Goal: Task Accomplishment & Management: Complete application form

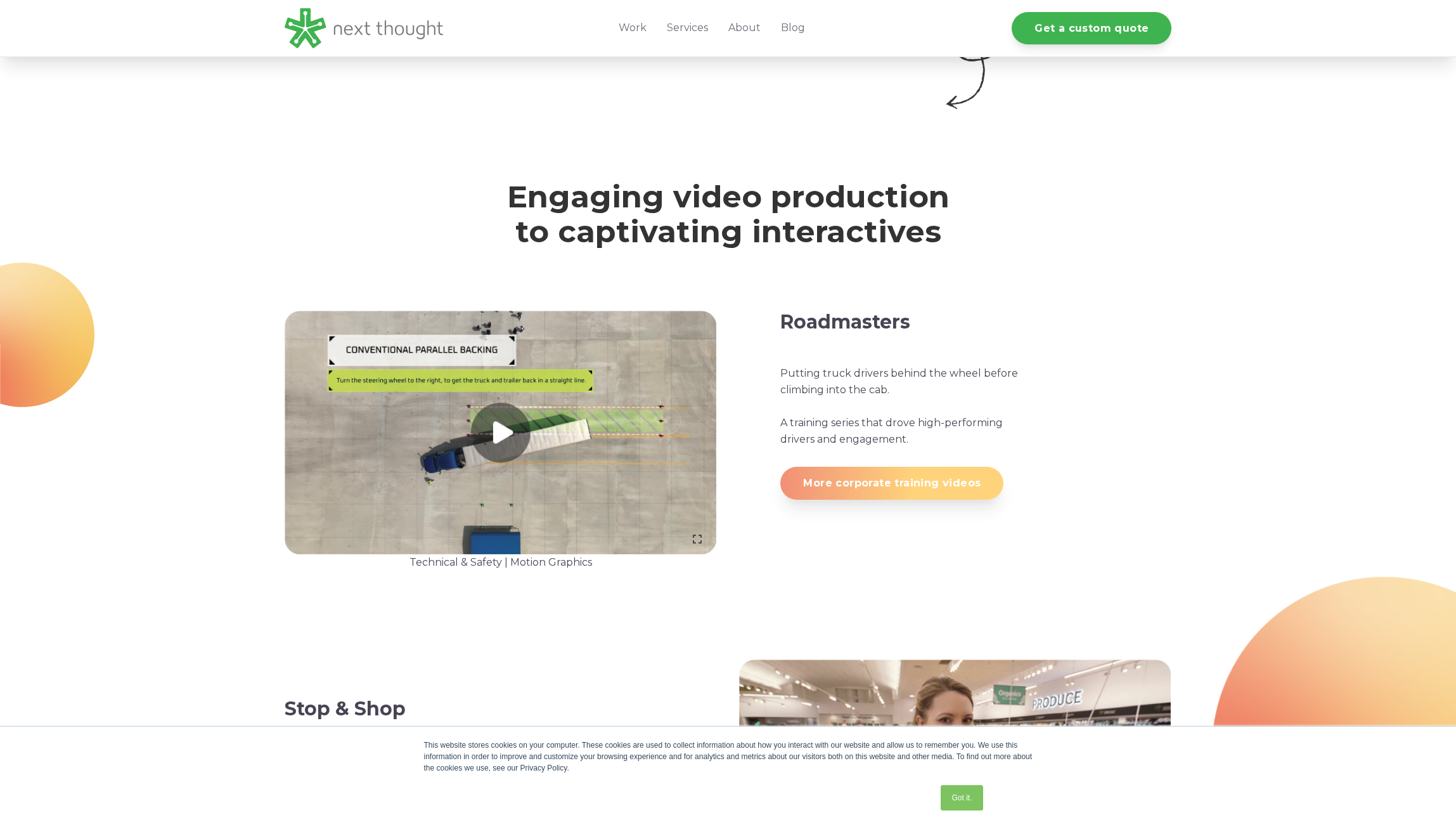
scroll to position [1078, 0]
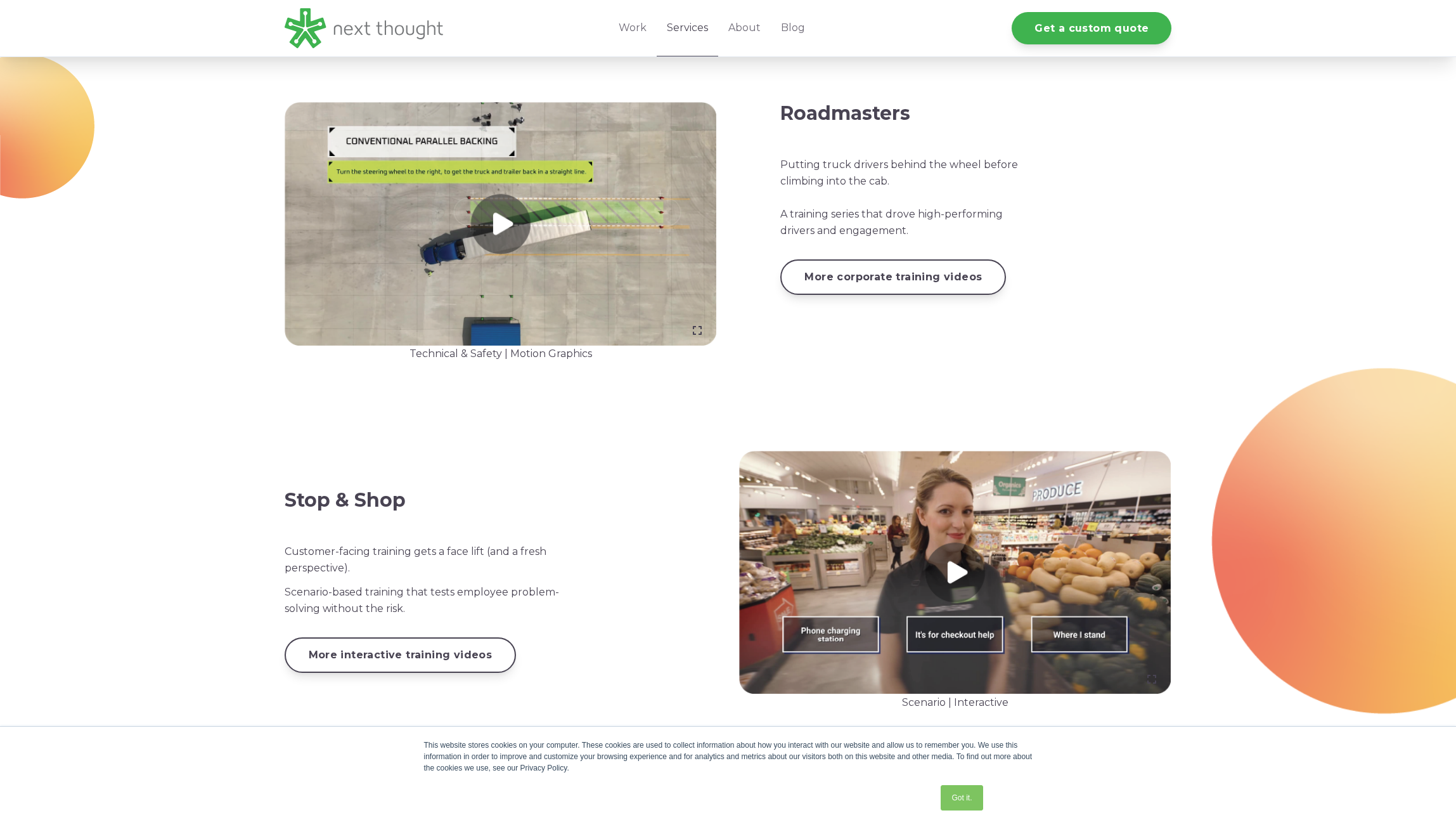
click at [701, 30] on link "Services" at bounding box center [688, 28] width 62 height 56
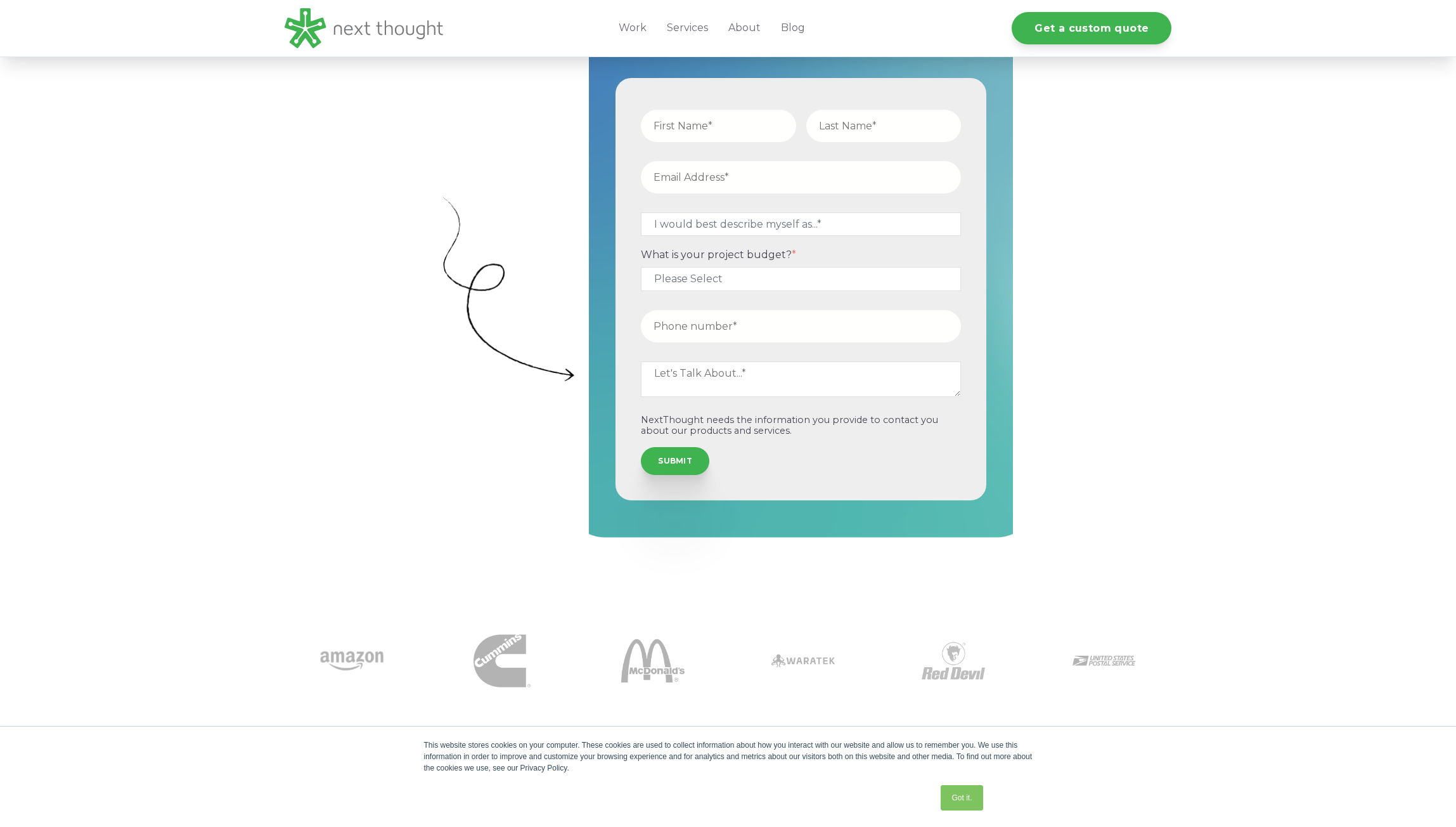
scroll to position [190, 0]
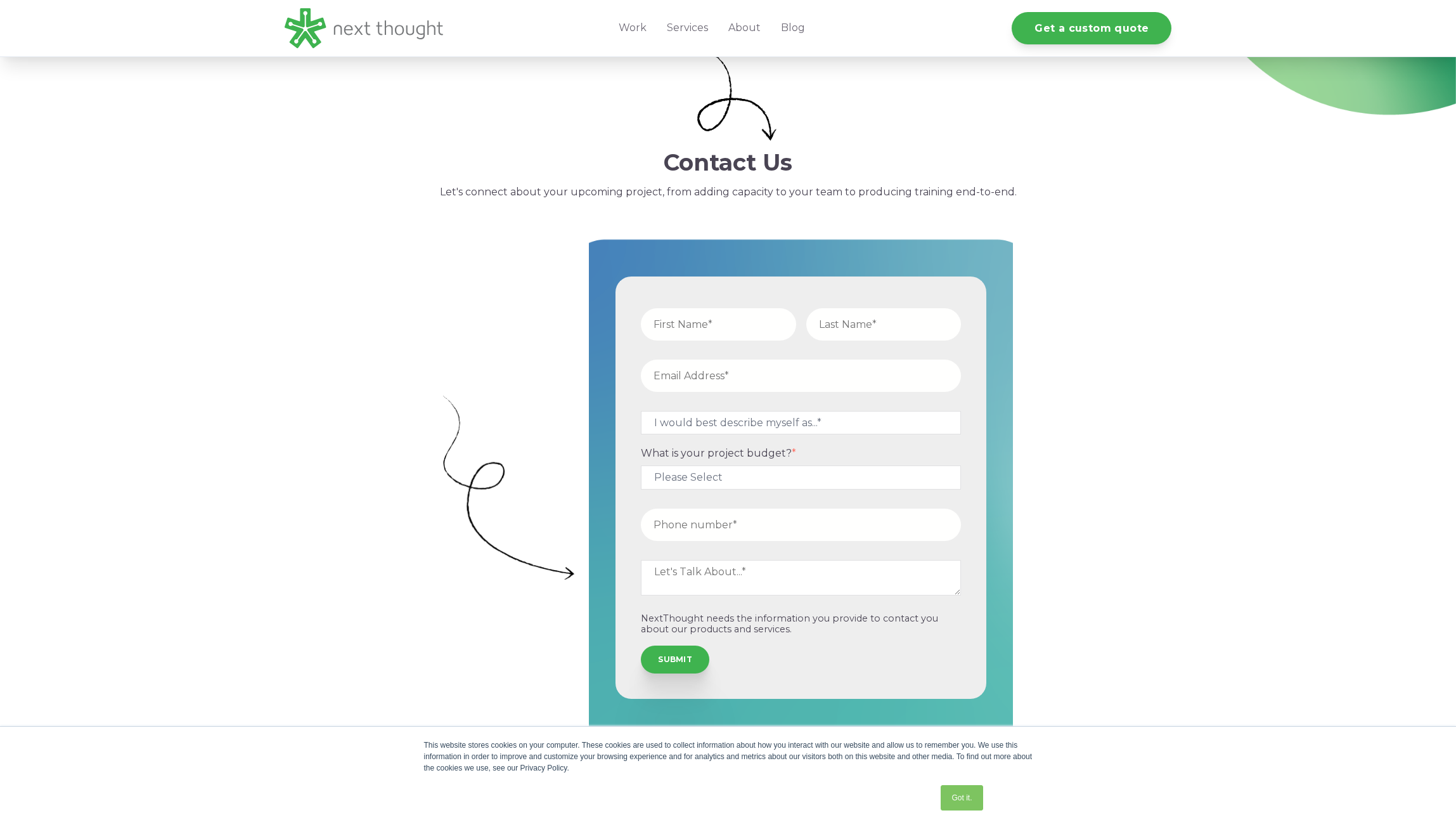
click at [703, 330] on input "text" at bounding box center [719, 324] width 155 height 32
type input "[PERSON_NAME]"
type input "[EMAIL_ADDRESS][DOMAIN_NAME]"
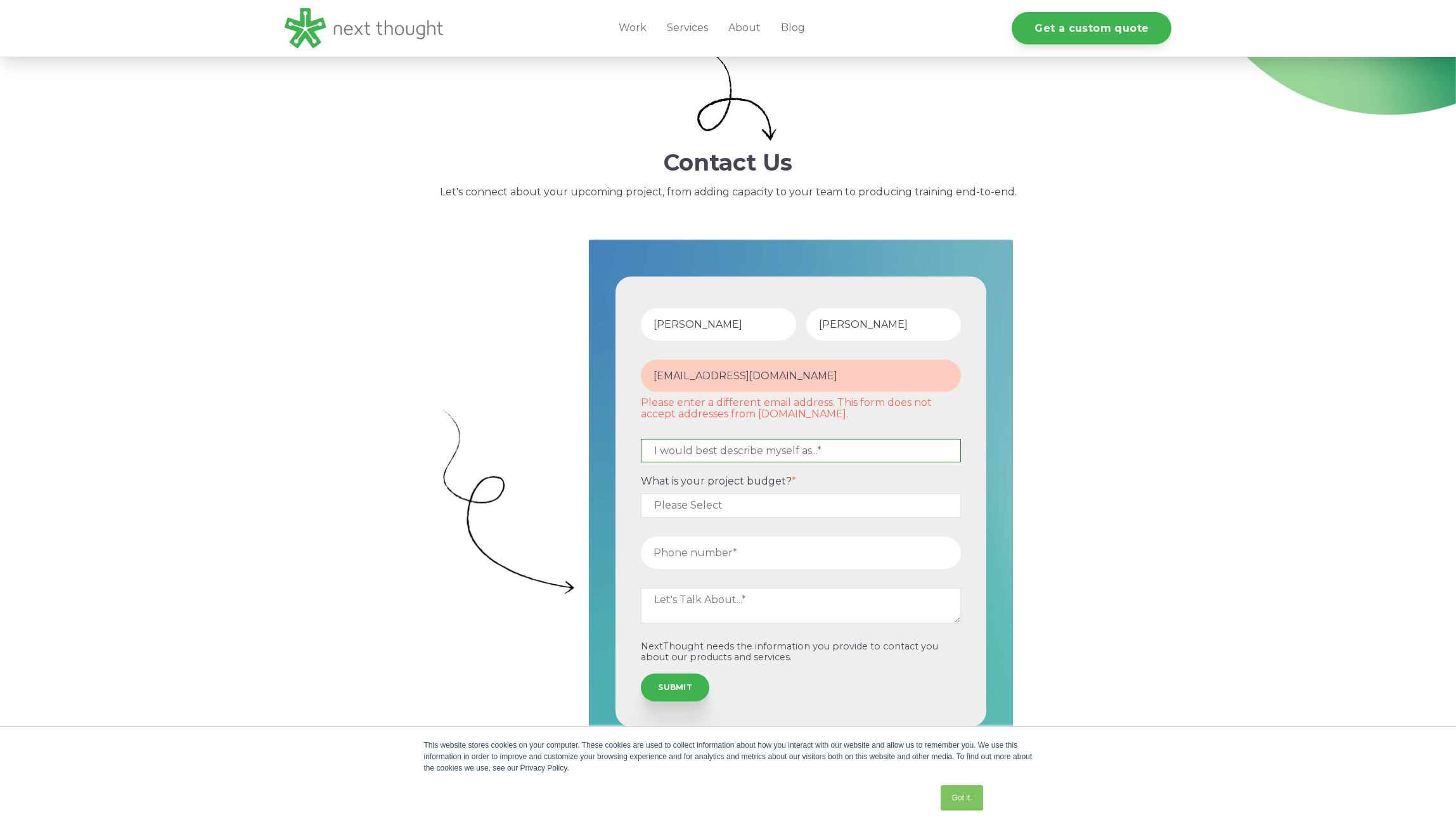
click at [770, 450] on select "I would best describe myself as...* Other I am an executive or owner of a compa…" at bounding box center [801, 450] width 320 height 23
select select "persona_4"
click at [641, 439] on select "I would best describe myself as...* Other I am an executive or owner of a compa…" at bounding box center [801, 450] width 320 height 23
click at [753, 510] on select "Please Select $5,000 - $15,000 $15,000 - $25,000 $25,000 - $50,000 $50,000+" at bounding box center [801, 505] width 320 height 23
select select "$5,000 - $15,000"
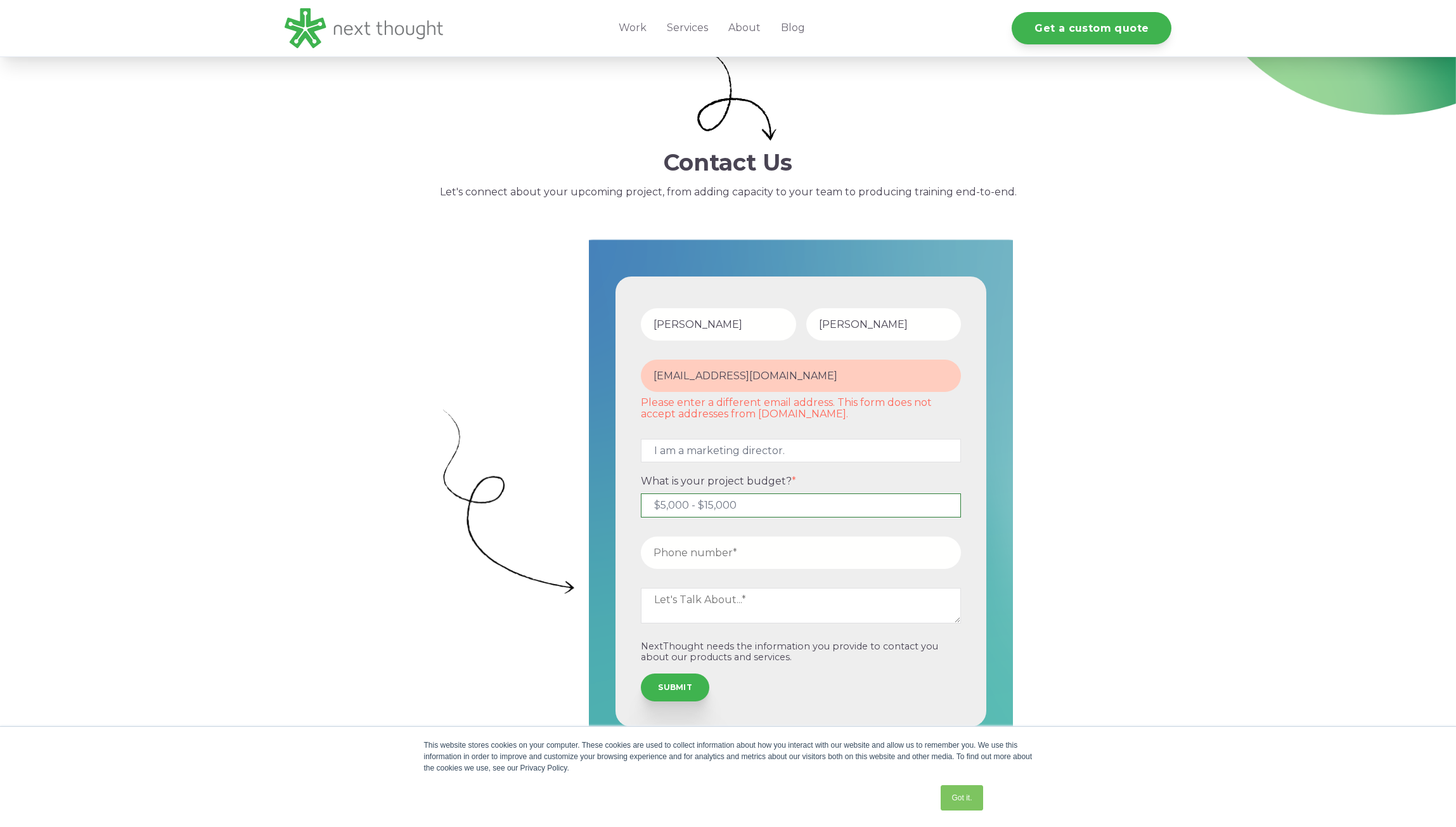
click at [641, 493] on select "Please Select $5,000 - $15,000 $15,000 - $25,000 $25,000 - $50,000 $50,000+" at bounding box center [801, 505] width 320 height 23
click at [766, 509] on select "Please Select $5,000 - $15,000 $15,000 - $25,000 $25,000 - $50,000 $50,000+" at bounding box center [801, 505] width 320 height 23
click at [543, 529] on img at bounding box center [509, 501] width 132 height 184
click at [760, 551] on input "tel" at bounding box center [801, 552] width 320 height 32
type input "19549017931"
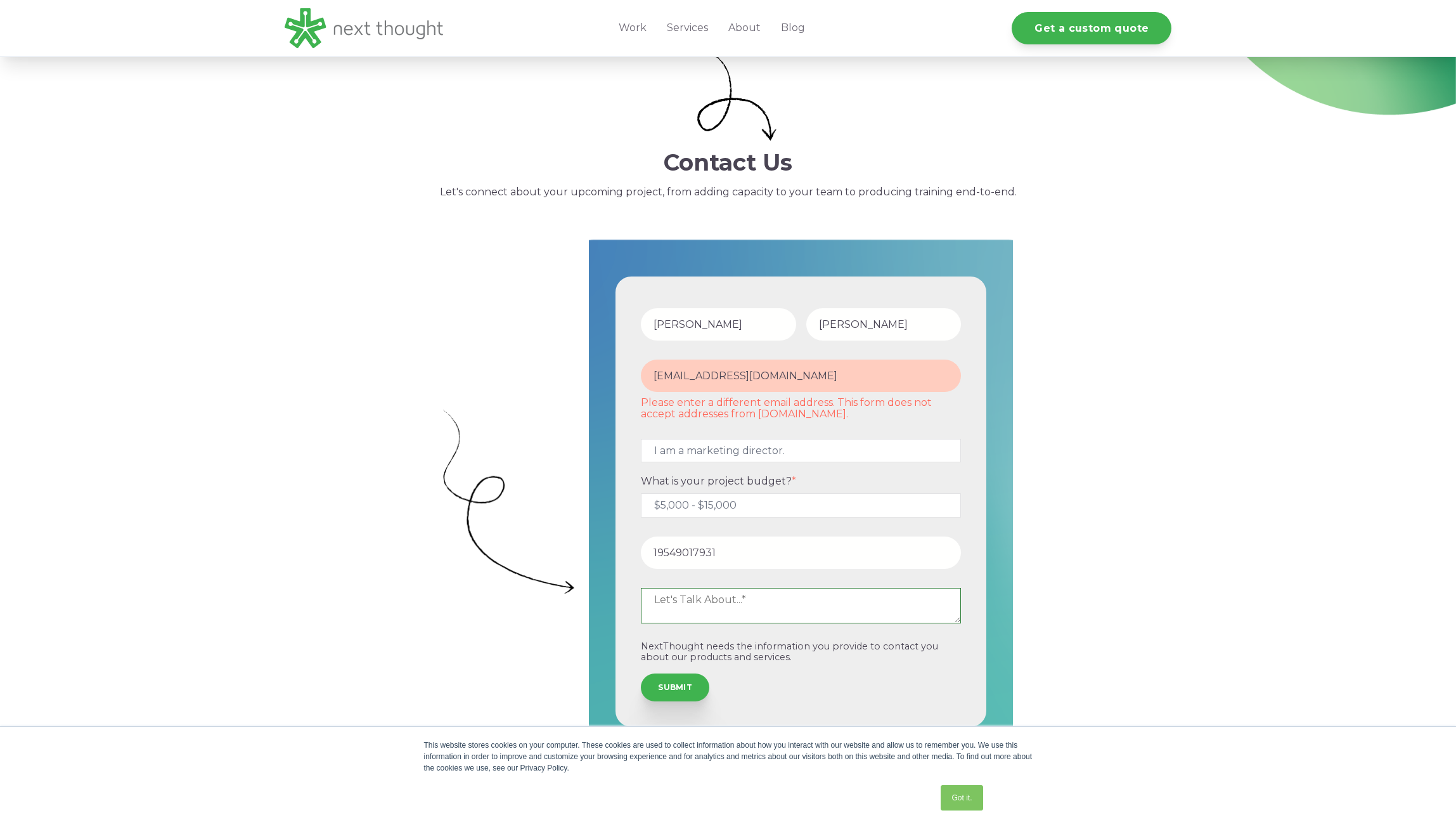
click at [752, 604] on textarea at bounding box center [801, 605] width 320 height 36
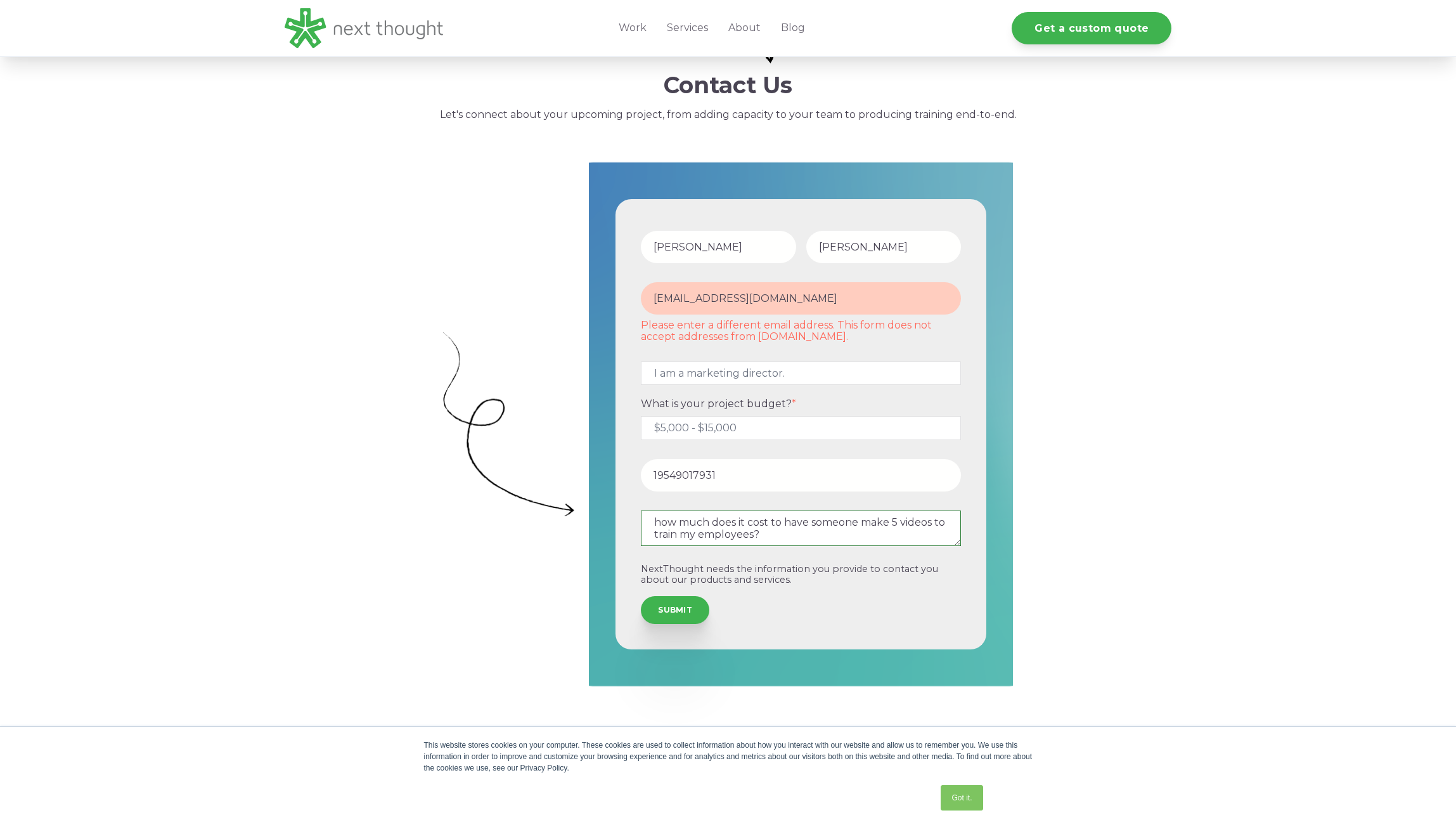
scroll to position [253, 0]
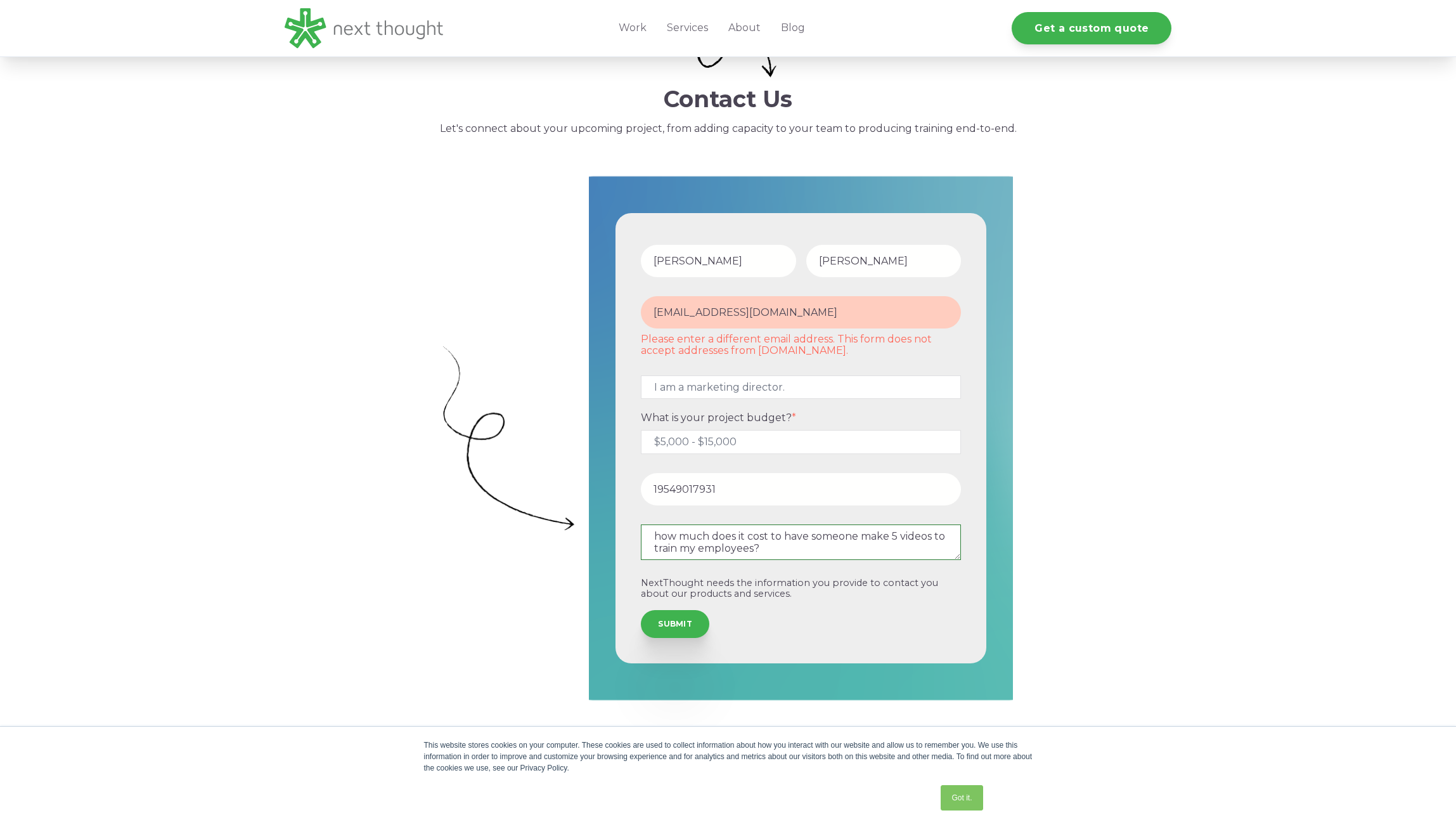
type textarea "how much does it cost to have someone make 5 videos to train my employees?"
click at [789, 310] on input "[EMAIL_ADDRESS][DOMAIN_NAME]" at bounding box center [801, 312] width 320 height 32
click at [623, 328] on form "[PERSON_NAME] [PERSON_NAME][EMAIL_ADDRESS][DOMAIN_NAME] Please enter a differen…" at bounding box center [801, 438] width 362 height 442
click at [821, 313] on input "[EMAIL_ADDRESS][DOMAIN_NAME]" at bounding box center [801, 312] width 320 height 32
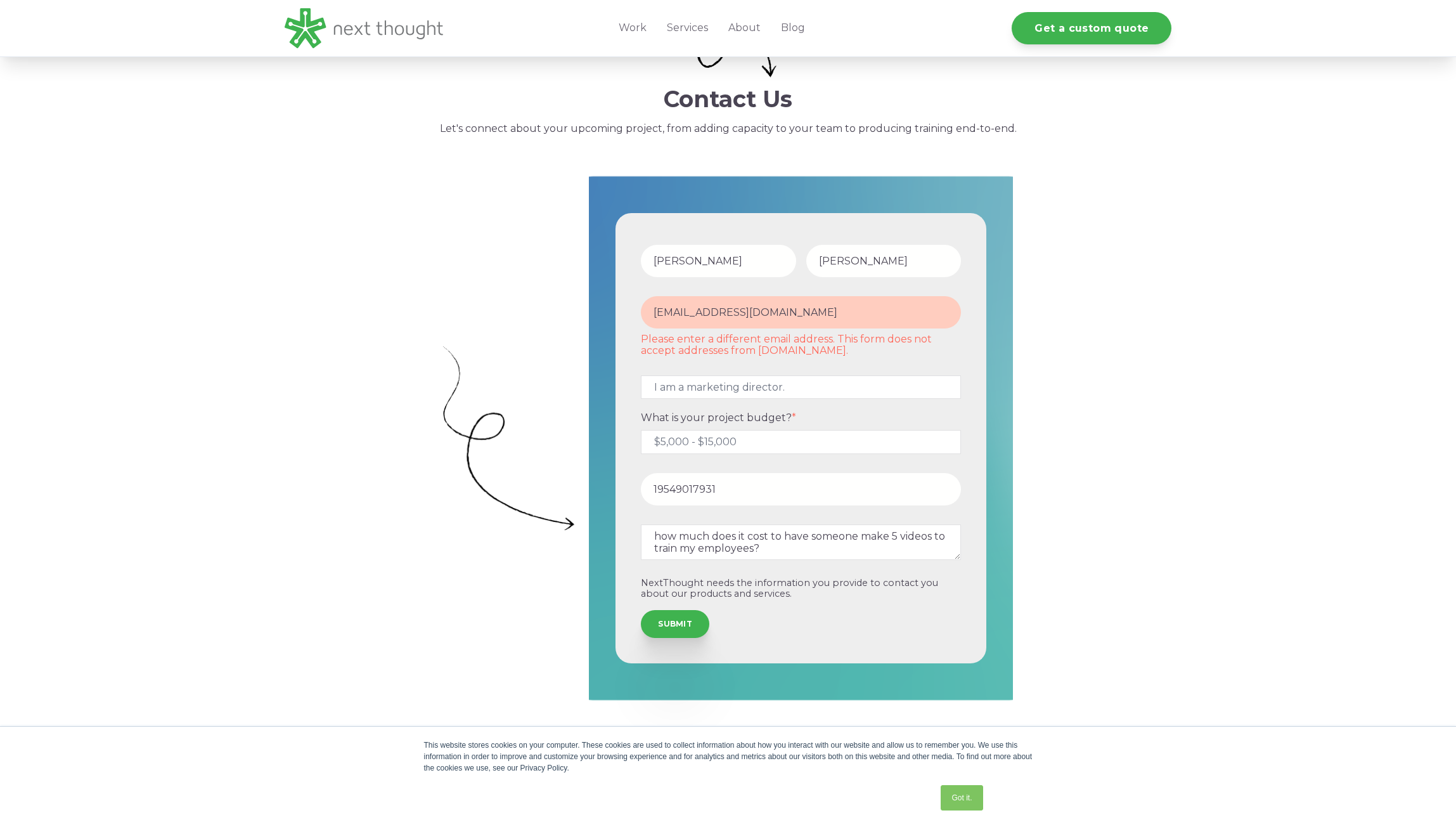
click at [821, 313] on input "[EMAIL_ADDRESS][DOMAIN_NAME]" at bounding box center [801, 312] width 320 height 32
type input "[EMAIL_ADDRESS][DOMAIN_NAME]"
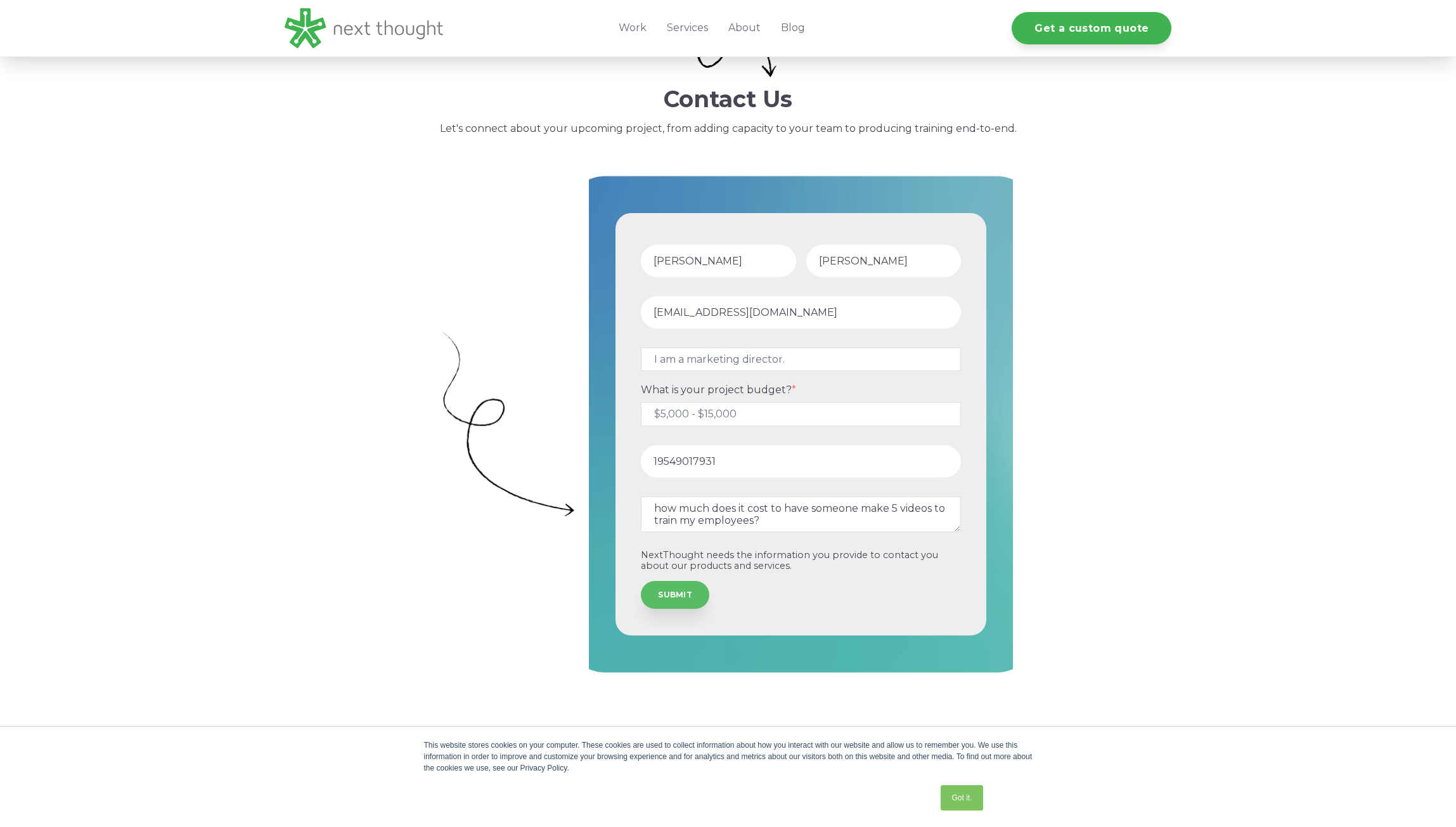
click at [680, 592] on input "SUBMIT" at bounding box center [675, 595] width 68 height 28
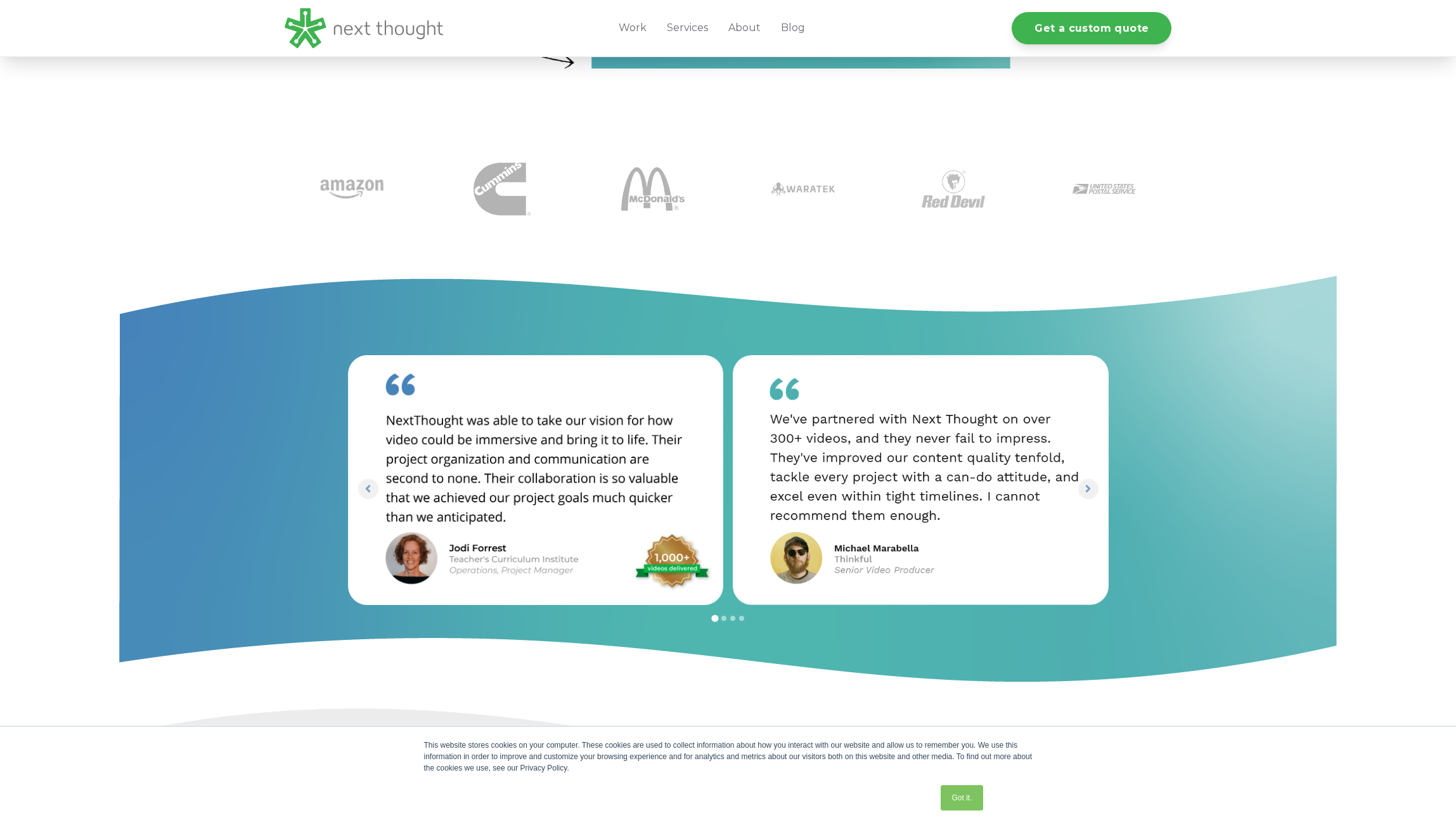
scroll to position [0, 0]
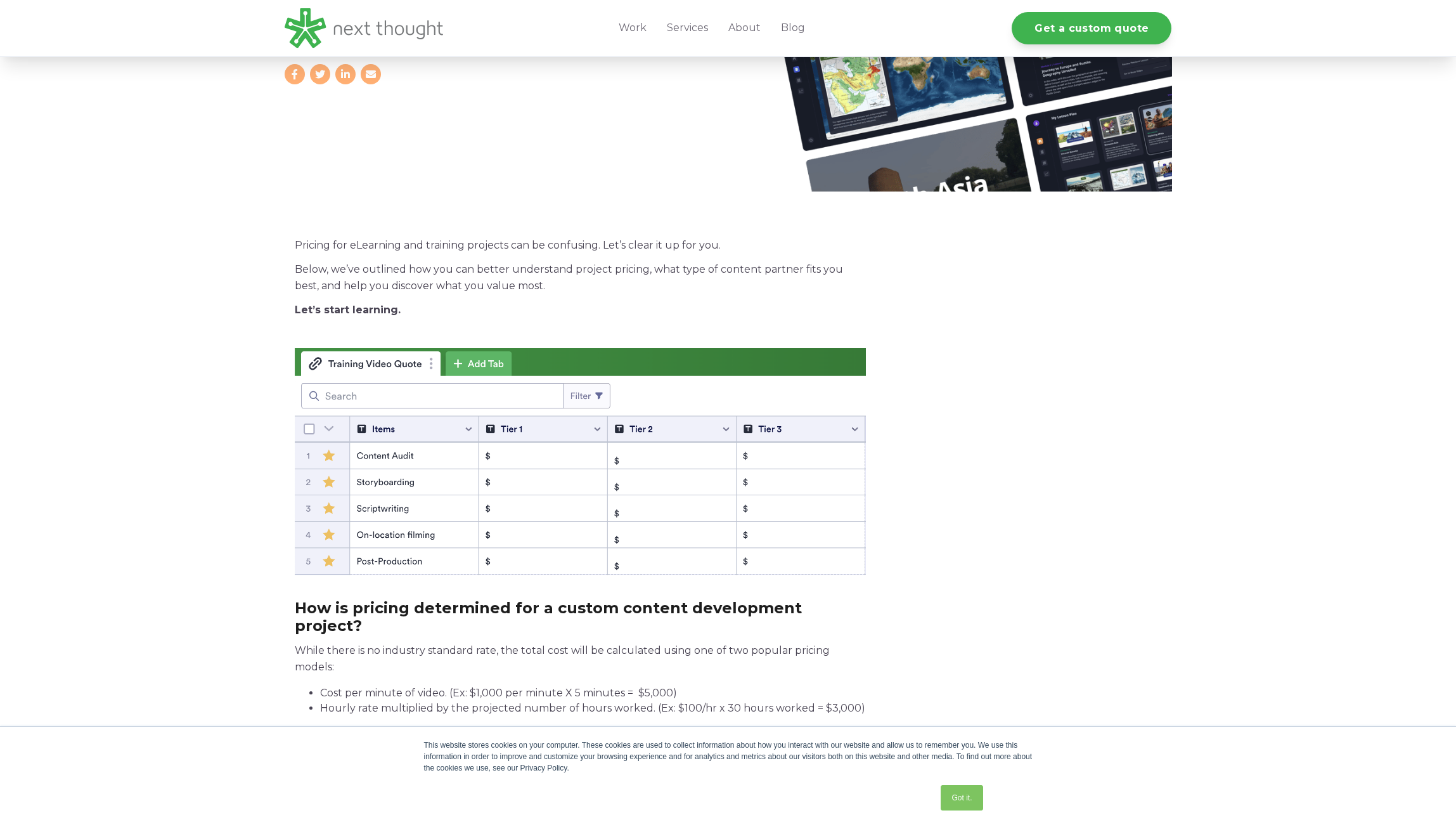
click at [960, 799] on link "Got it." at bounding box center [961, 798] width 42 height 25
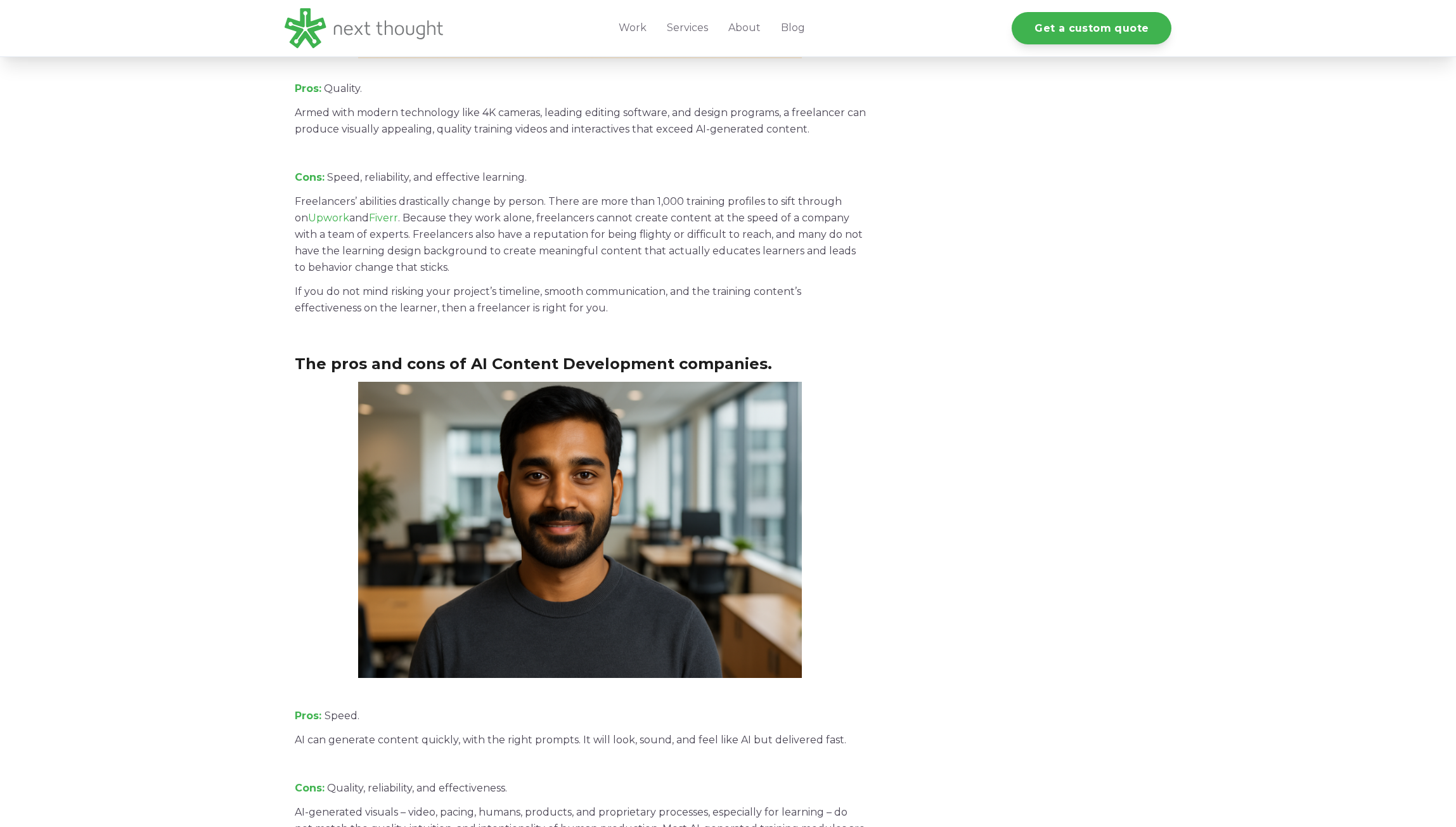
scroll to position [3361, 0]
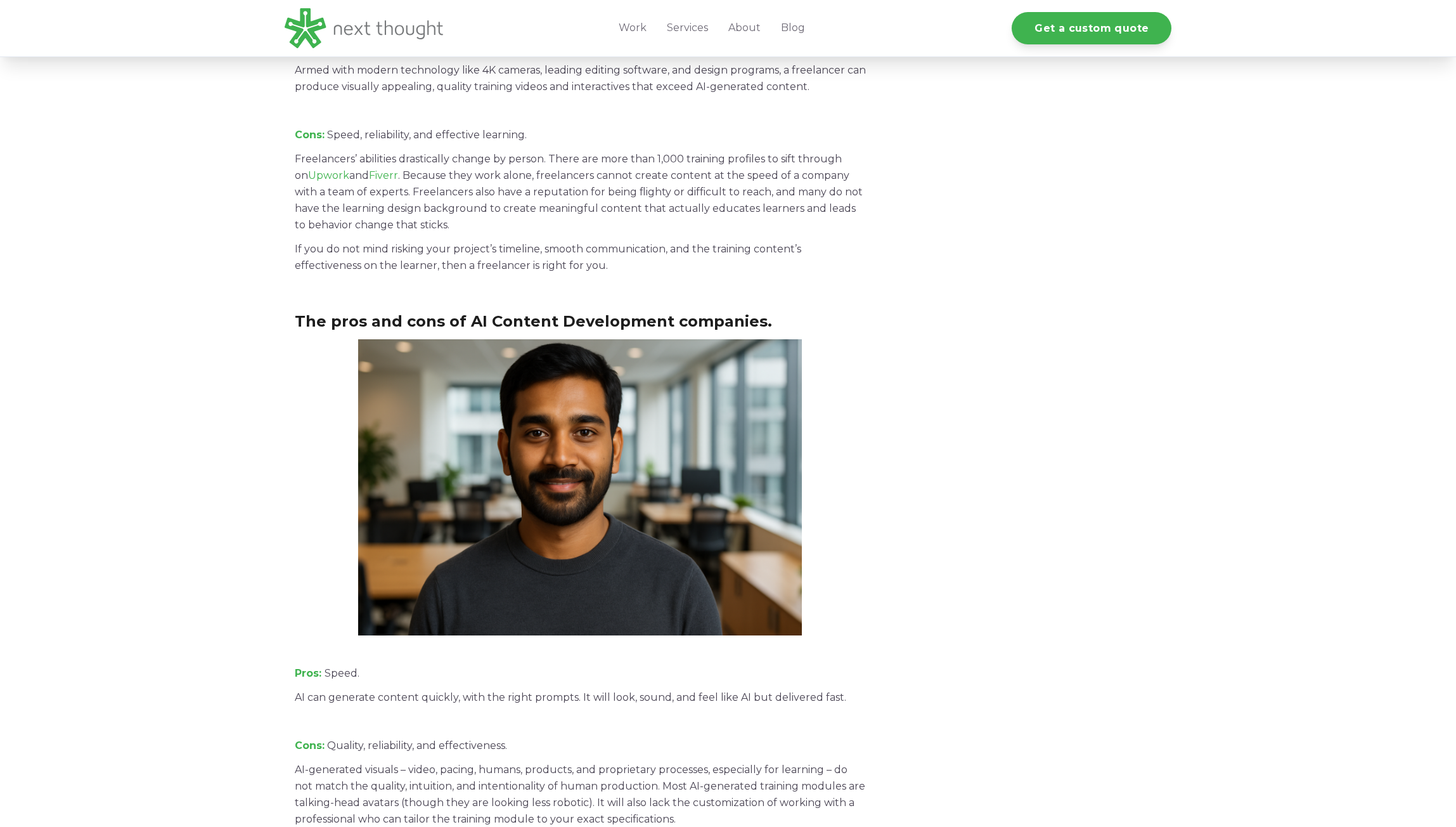
click at [582, 415] on img at bounding box center [579, 487] width 444 height 296
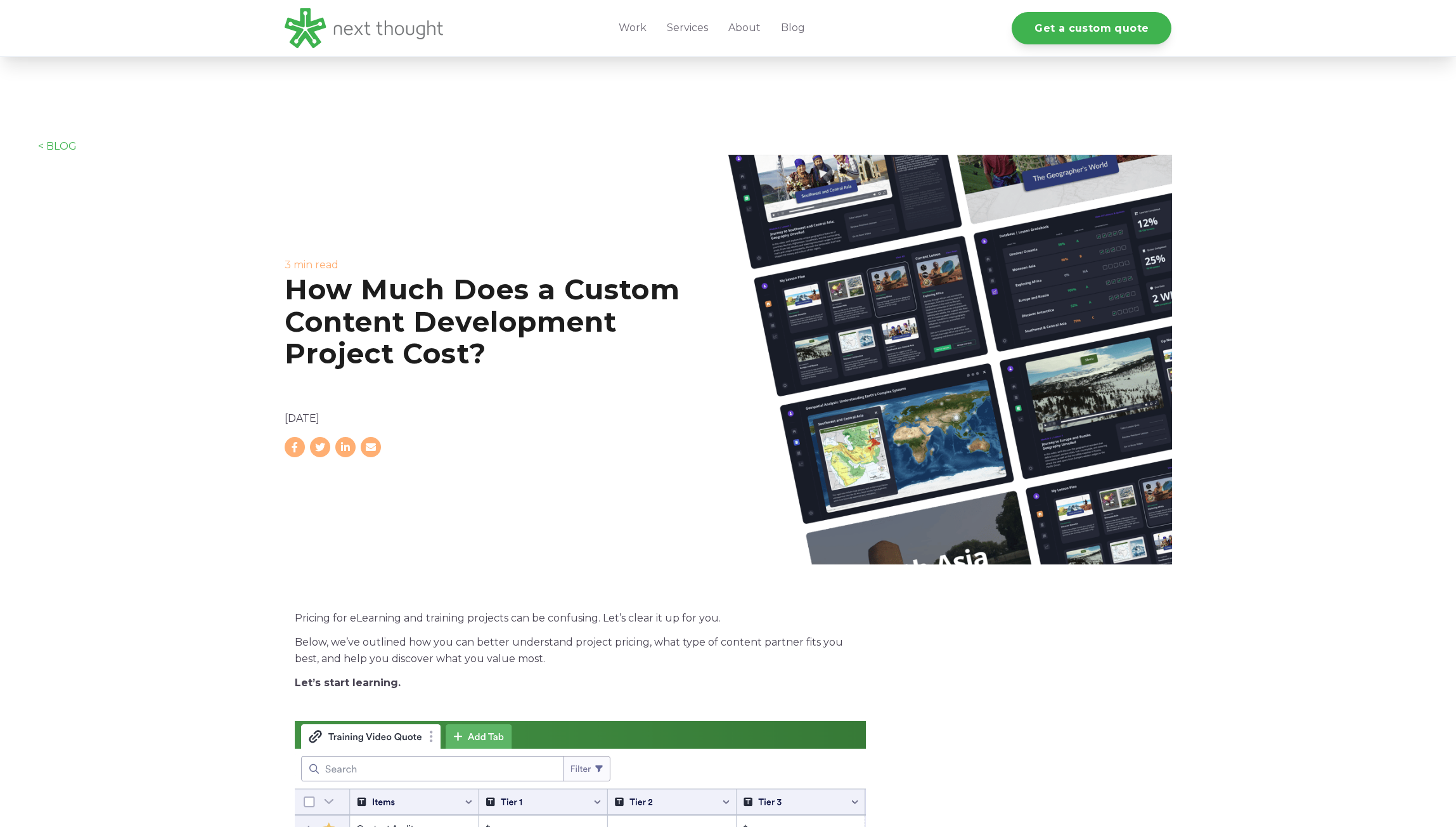
scroll to position [0, 0]
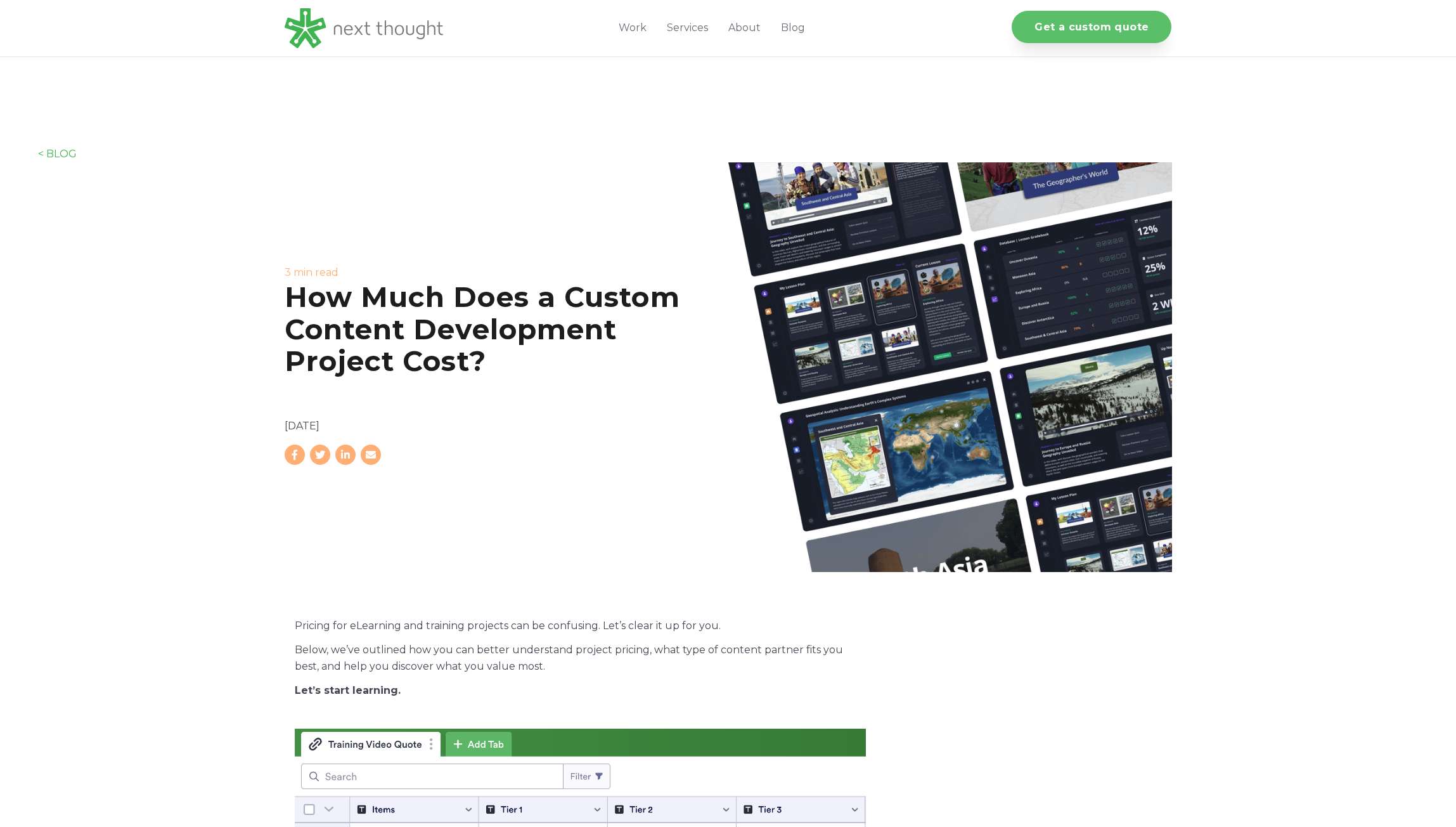
click at [1091, 31] on link "Get a custom quote" at bounding box center [1091, 27] width 160 height 32
